Goal: Communication & Community: Participate in discussion

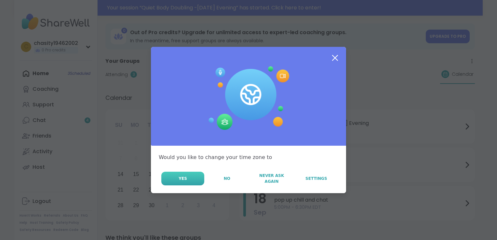
click at [192, 177] on button "Yes" at bounding box center [182, 179] width 43 height 14
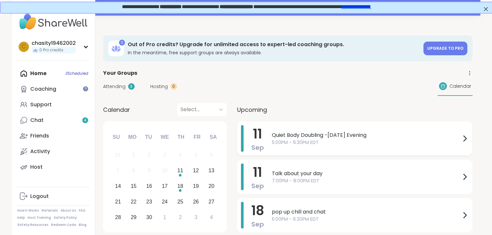
click at [374, 136] on span "Quiet Body Doubling -[DATE] Evening" at bounding box center [366, 135] width 189 height 8
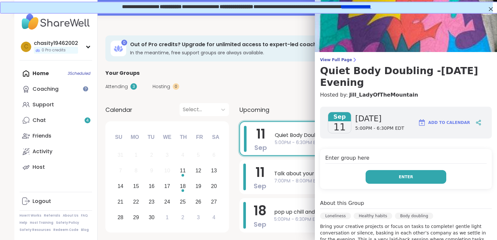
click at [389, 180] on button "Enter" at bounding box center [406, 177] width 81 height 14
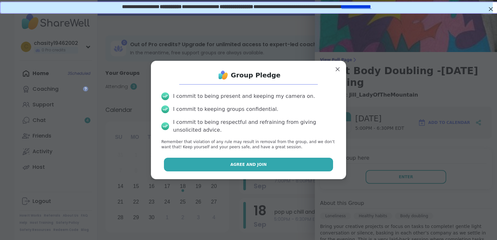
click at [302, 165] on button "Agree and Join" at bounding box center [249, 165] width 170 height 14
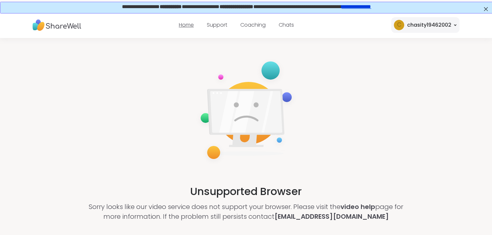
click at [189, 26] on link "Home" at bounding box center [186, 24] width 15 height 7
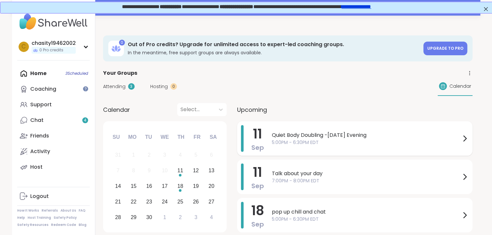
click at [297, 140] on span "5:00PM - 6:30PM EDT" at bounding box center [366, 142] width 189 height 7
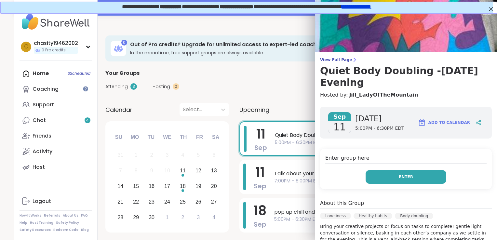
click at [384, 172] on button "Enter" at bounding box center [406, 177] width 81 height 14
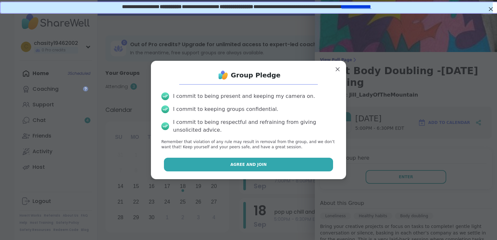
click at [293, 169] on button "Agree and Join" at bounding box center [249, 165] width 170 height 14
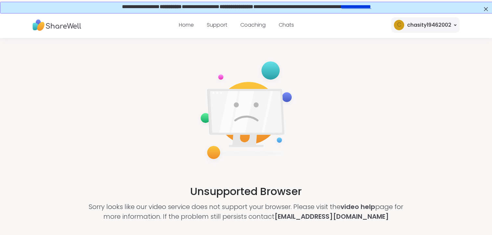
click at [371, 7] on link "**********" at bounding box center [356, 6] width 30 height 5
